Goal: Communication & Community: Answer question/provide support

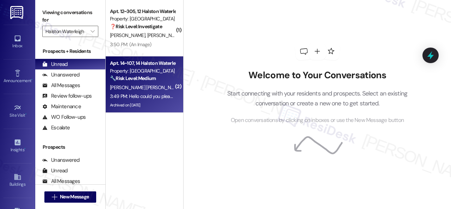
click at [143, 88] on span "[PERSON_NAME] [PERSON_NAME]" at bounding box center [147, 87] width 74 height 6
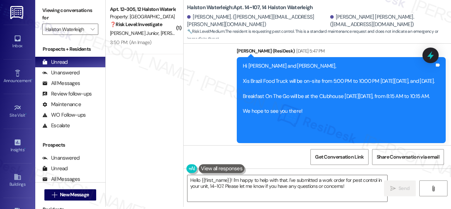
scroll to position [26338, 0]
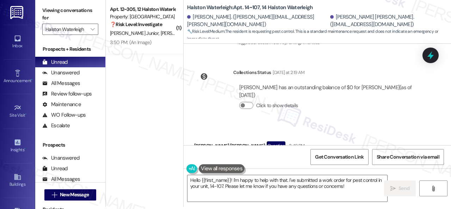
drag, startPoint x: 411, startPoint y: 72, endPoint x: 406, endPoint y: 74, distance: 5.9
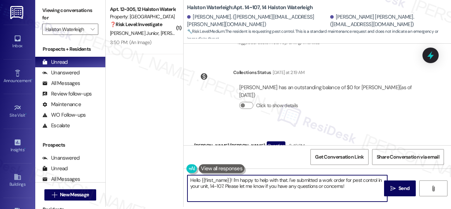
drag, startPoint x: 201, startPoint y: 181, endPoint x: 350, endPoint y: 199, distance: 150.0
click at [358, 200] on textarea "Hello {{first_name}}! I'm happy to help with that. I've submitted a work order …" at bounding box center [287, 188] width 200 height 26
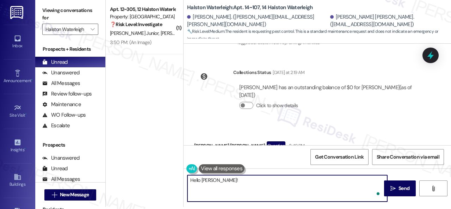
paste textarea "I'm sorry to hear about the pests in your apartment. We apologize for the incon…"
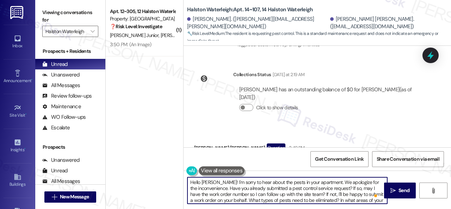
scroll to position [0, 0]
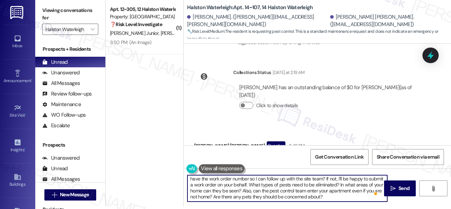
click at [350, 197] on textarea "Hello [PERSON_NAME]! I'm sorry to hear about the pests in your apartment. We ap…" at bounding box center [287, 188] width 200 height 26
type textarea "Hello [PERSON_NAME]! I'm sorry to hear about the pests in your apartment. We ap…"
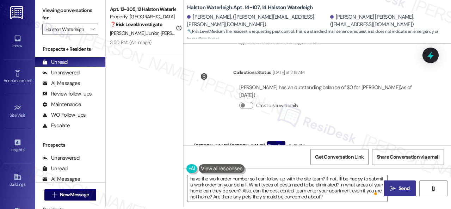
click at [394, 185] on span " Send" at bounding box center [400, 188] width 22 height 7
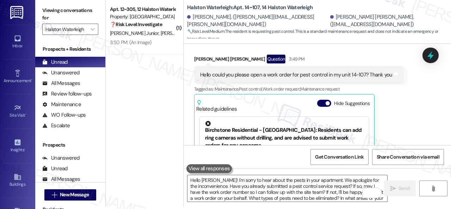
click at [154, 36] on div "[PERSON_NAME] Junior [PERSON_NAME]" at bounding box center [142, 33] width 67 height 9
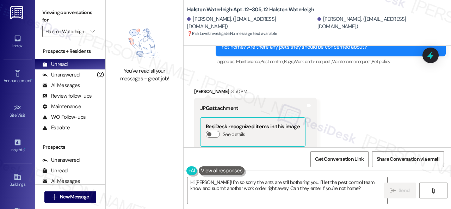
click at [231, 165] on button "Zoom image" at bounding box center [226, 200] width 53 height 70
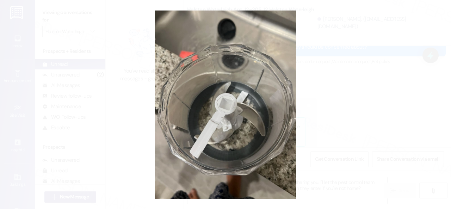
click at [255, 104] on button "Unzoom image" at bounding box center [225, 104] width 451 height 209
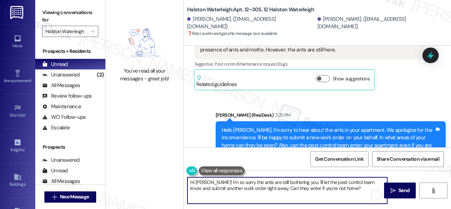
drag, startPoint x: 345, startPoint y: 193, endPoint x: 133, endPoint y: 155, distance: 215.8
click at [133, 155] on div "You've read all your messages - great job! Halston Waterleigh: Apt. 12~305, 12 …" at bounding box center [278, 104] width 345 height 209
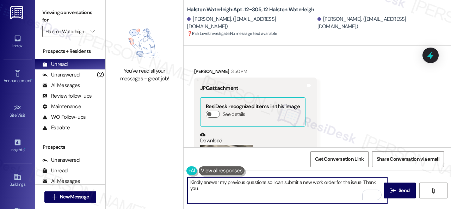
scroll to position [9829, 0]
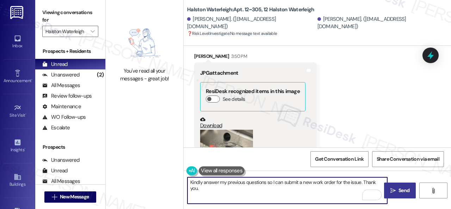
type textarea "Kindly answer my previous questions so I can submit a new work order for the is…"
click at [394, 185] on button " Send" at bounding box center [400, 190] width 32 height 16
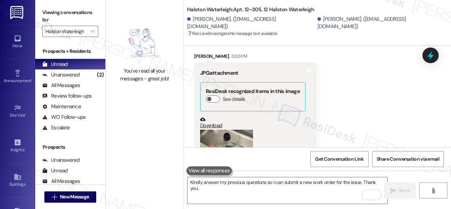
scroll to position [9828, 0]
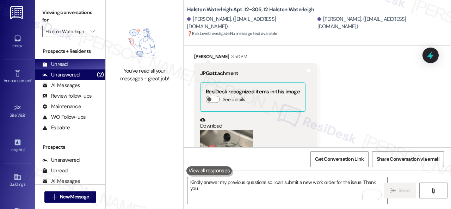
click at [64, 76] on div "Unanswered" at bounding box center [60, 74] width 37 height 7
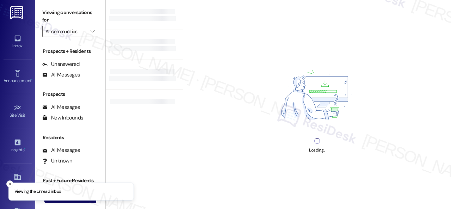
type input "Halston Waterleigh"
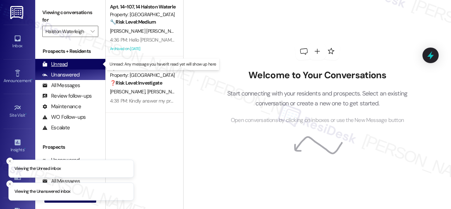
click at [60, 62] on div "Unread" at bounding box center [54, 64] width 25 height 7
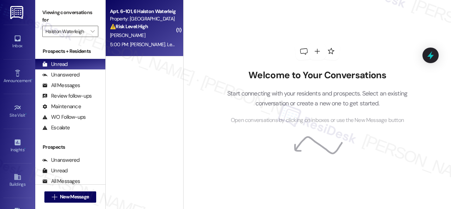
click at [138, 32] on div "J. Zachary" at bounding box center [142, 35] width 67 height 9
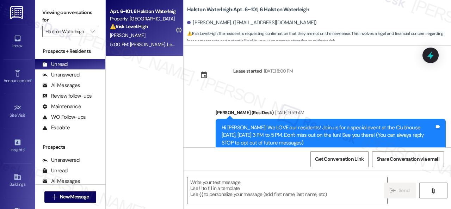
type textarea "Fetching suggested responses. Please feel free to read through the conversation…"
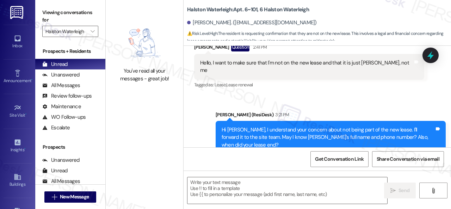
scroll to position [3652, 0]
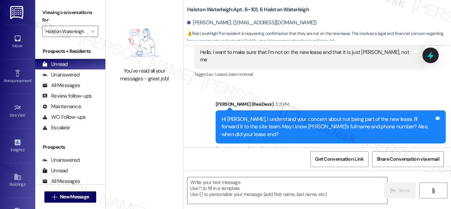
click at [344, 96] on div "Sent via SMS Sarah (ResiDesk) 3:21 PM Hi James, I understand your concern about…" at bounding box center [317, 122] width 267 height 75
click at [255, 188] on textarea at bounding box center [287, 190] width 200 height 26
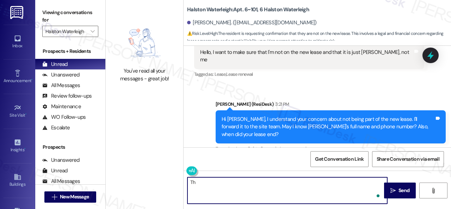
type textarea "T"
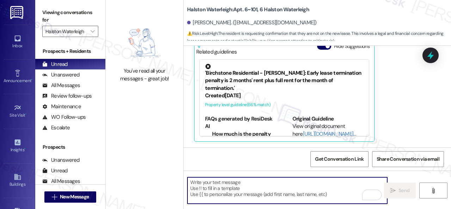
scroll to position [29, 0]
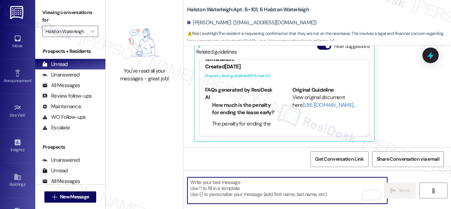
click at [222, 190] on textarea "To enrich screen reader interactions, please activate Accessibility in Grammarl…" at bounding box center [287, 190] width 200 height 26
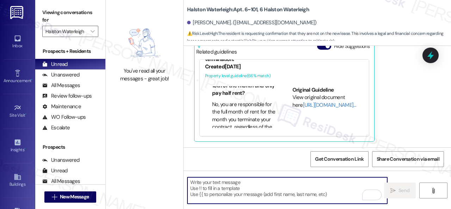
scroll to position [141, 0]
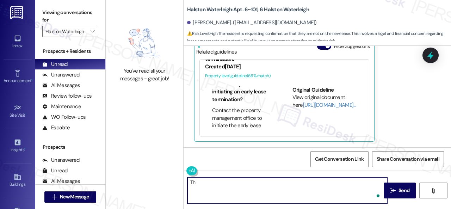
type textarea "T"
type textarea "Do you know her phone number?"
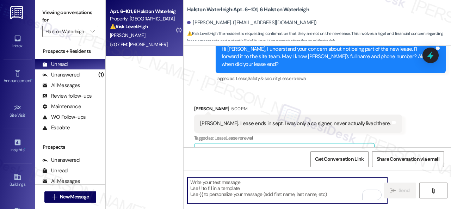
scroll to position [3926, 0]
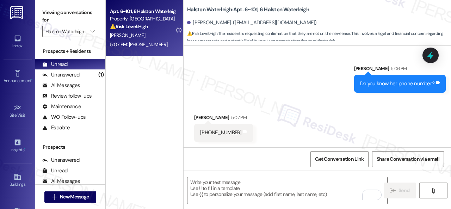
drag, startPoint x: 297, startPoint y: 104, endPoint x: 272, endPoint y: 128, distance: 34.6
click at [297, 104] on div "Received via SMS James Zachary 5:07 PM 321-503-9966 Tags and notes" at bounding box center [317, 122] width 267 height 49
click at [209, 187] on textarea "To enrich screen reader interactions, please activate Accessibility in Grammarl…" at bounding box center [287, 190] width 200 height 26
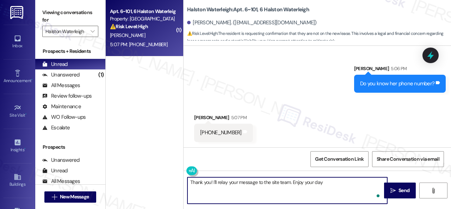
type textarea "Thank you! I'll relay your message to the site team. Enjoy your day!"
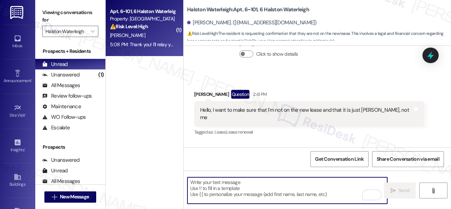
scroll to position [3609, 0]
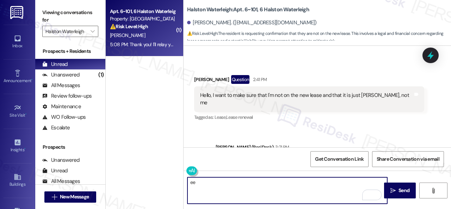
type textarea "ee"
click at [294, 86] on div "Received via SMS James Zachary Question 2:41 PM Hello, I want to make sure that…" at bounding box center [309, 99] width 241 height 58
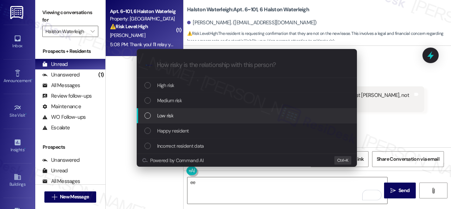
click at [159, 112] on span "Low risk" at bounding box center [165, 116] width 16 height 8
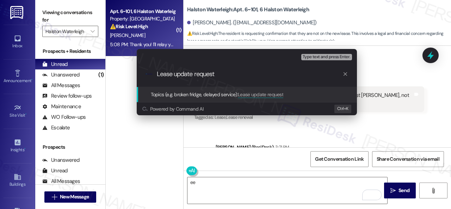
type input "Lease update request."
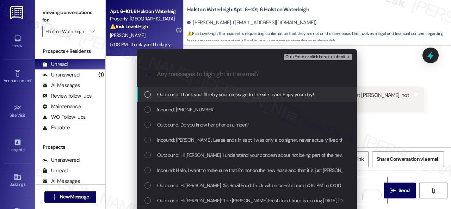
click at [159, 112] on span "Inbound: 321-503-9966" at bounding box center [185, 110] width 57 height 8
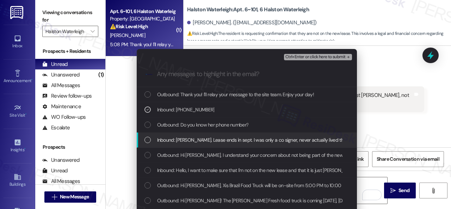
click at [158, 137] on span "Inbound: Nicole Bianchi. Lease ends in sept. I was only a co signer, never actu…" at bounding box center [254, 140] width 194 height 8
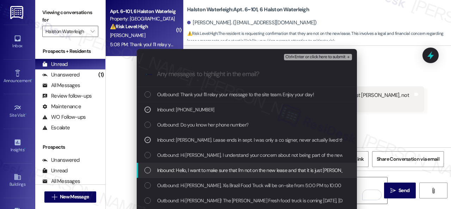
click at [158, 169] on span "Inbound: Hello, I want to make sure that I'm not on the new lease and that it i…" at bounding box center [265, 170] width 217 height 8
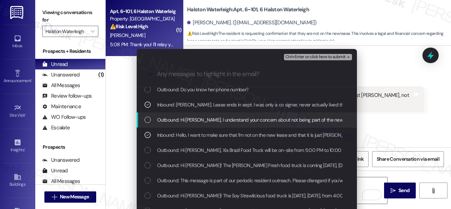
scroll to position [0, 0]
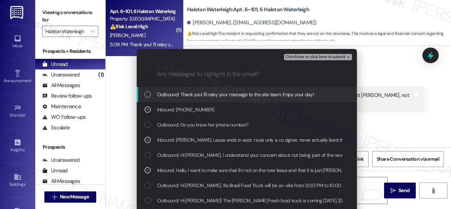
click at [300, 57] on span "Ctrl+Enter or click here to submit" at bounding box center [315, 57] width 60 height 5
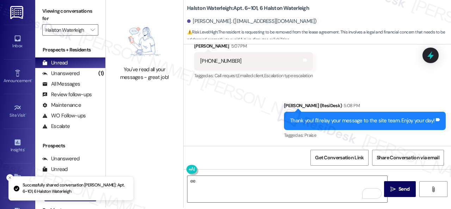
scroll to position [2, 0]
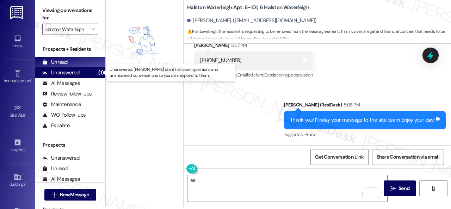
click at [63, 71] on div "Unanswered" at bounding box center [60, 72] width 37 height 7
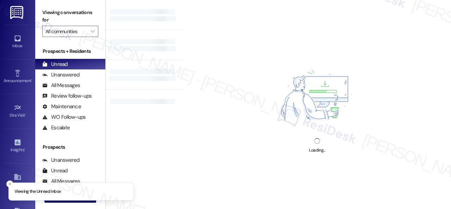
type input "Halston Waterleigh"
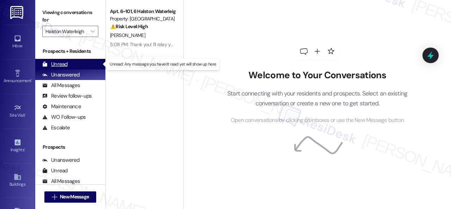
click at [54, 63] on div "Unread" at bounding box center [54, 64] width 25 height 7
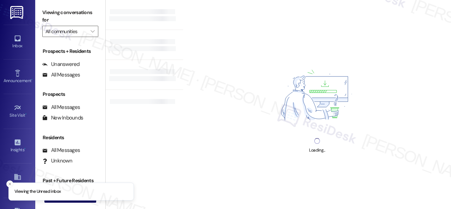
type input "Halston Waterleigh"
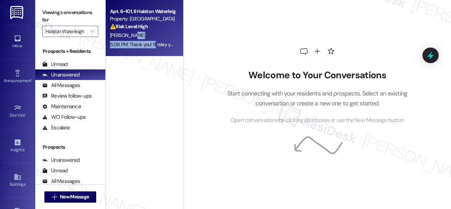
click at [156, 40] on div "Apt. 6~101, 6 Halston Waterleigh Property: Halston Waterleigh ⚠️ Risk Level: Hi…" at bounding box center [144, 28] width 77 height 56
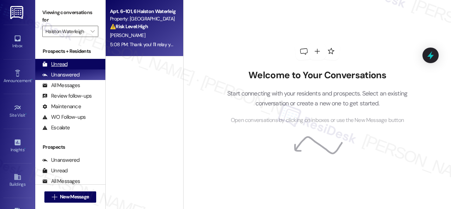
click at [55, 66] on div "Unread" at bounding box center [54, 64] width 25 height 7
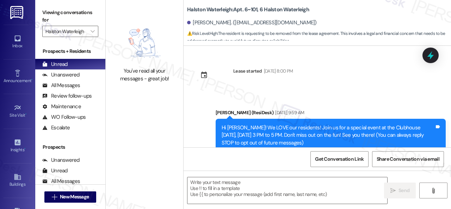
type textarea "Fetching suggested responses. Please feel free to read through the conversation…"
